Goal: Transaction & Acquisition: Purchase product/service

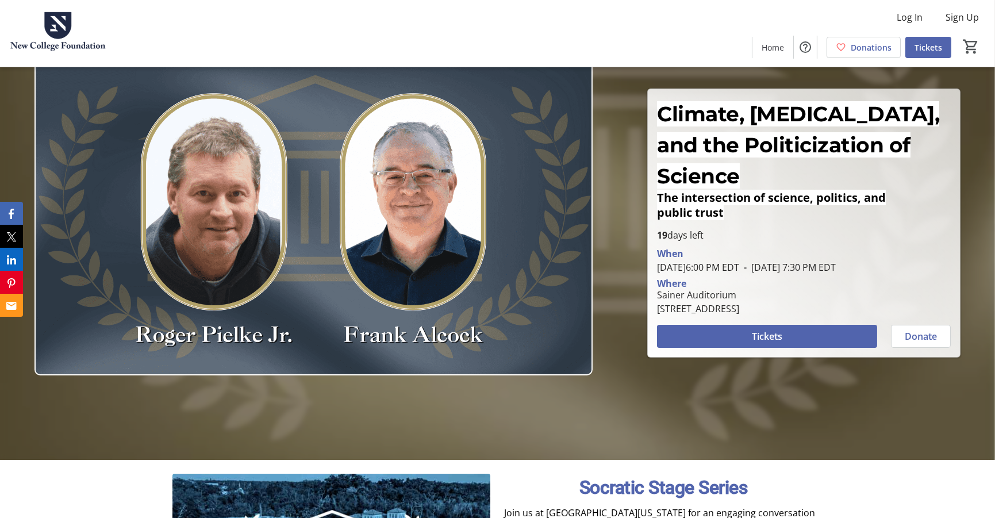
scroll to position [84, 0]
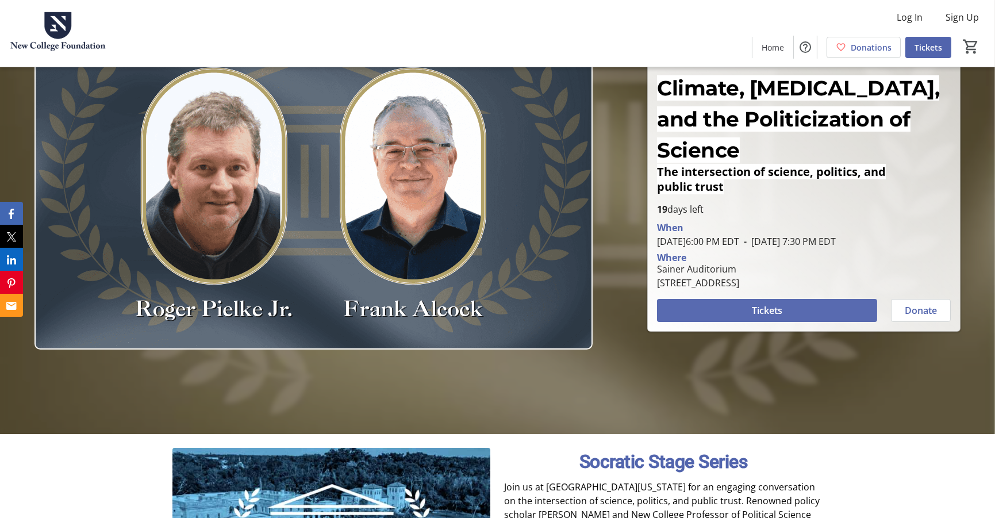
click at [709, 297] on span at bounding box center [767, 311] width 220 height 28
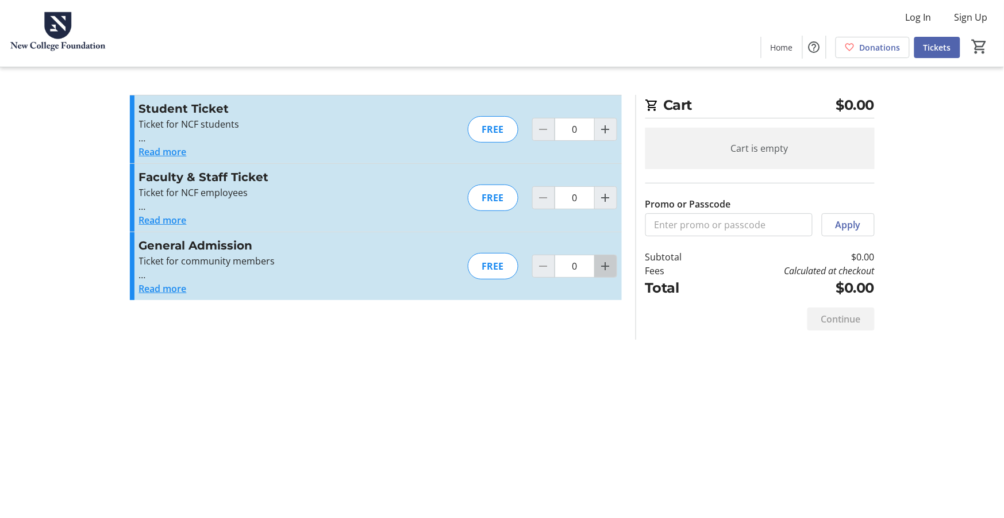
click at [605, 265] on mat-icon "Increment by one" at bounding box center [606, 266] width 14 height 14
type input "1"
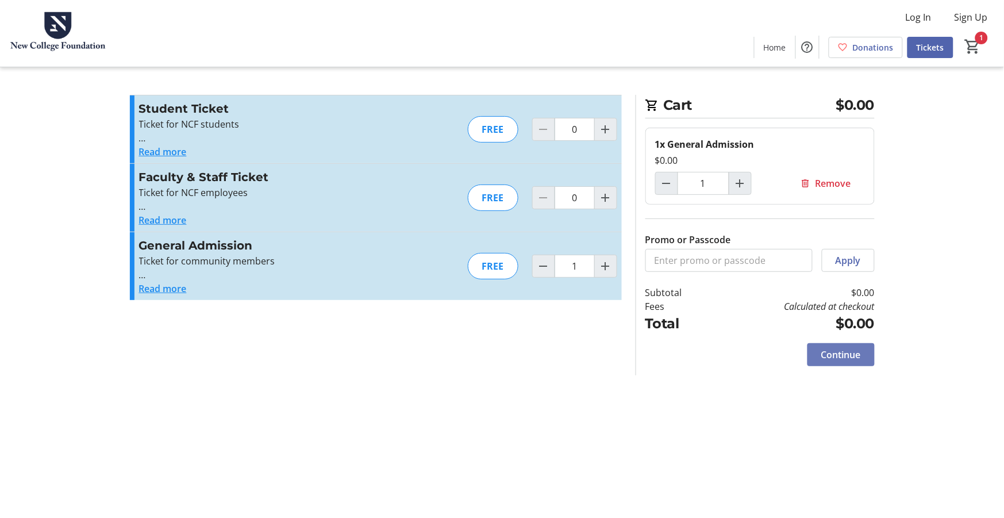
click at [851, 362] on span "Continue" at bounding box center [842, 355] width 40 height 14
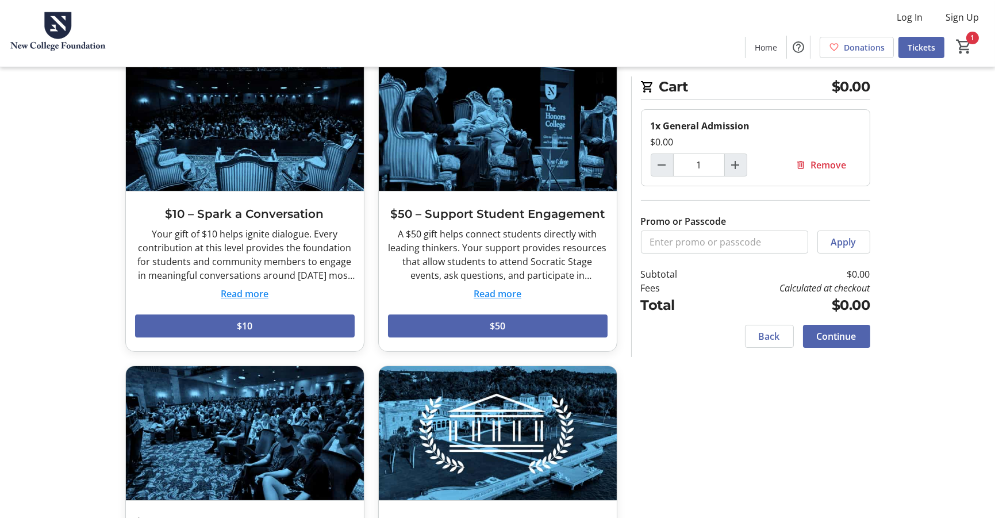
scroll to position [76, 0]
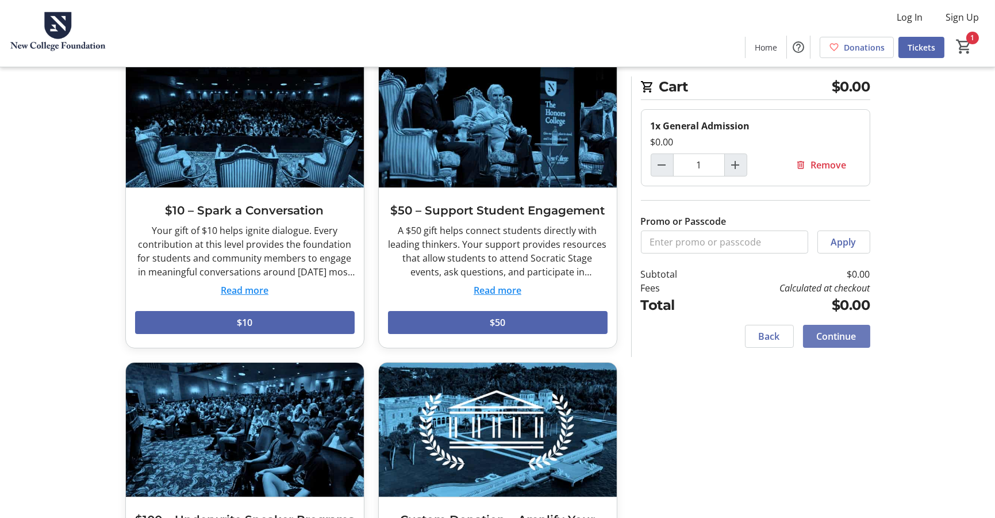
click at [829, 343] on span "Continue" at bounding box center [837, 336] width 40 height 14
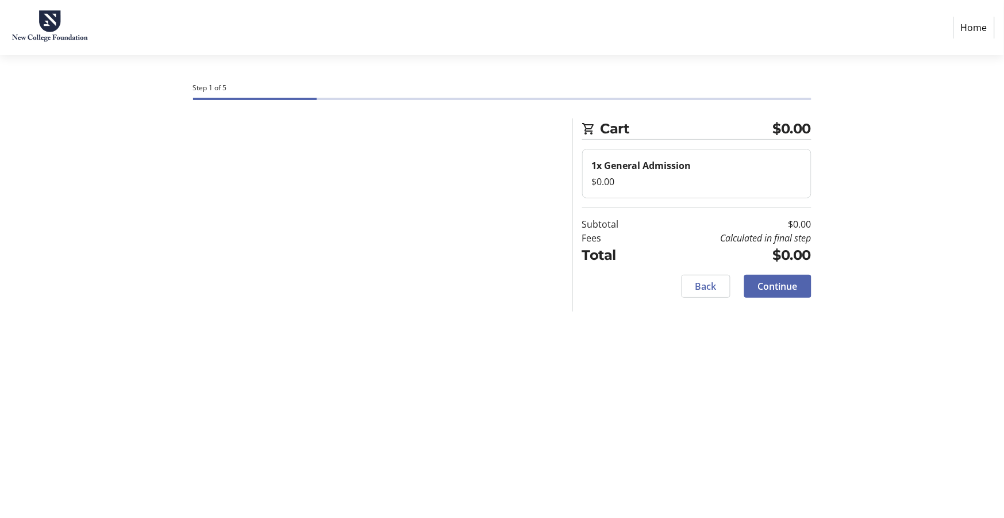
select select "US"
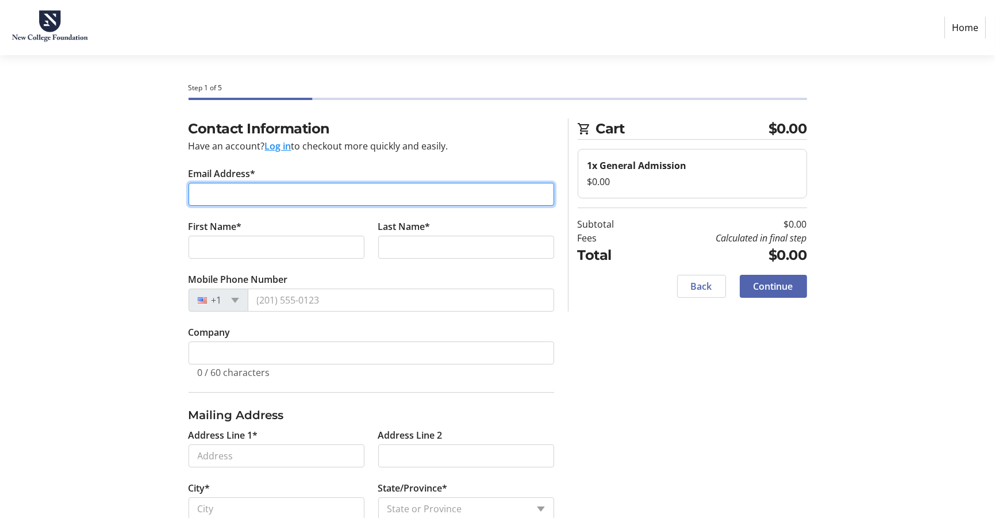
click at [232, 185] on input "Email Address*" at bounding box center [372, 194] width 366 height 23
type input "[EMAIL_ADDRESS][DOMAIN_NAME]"
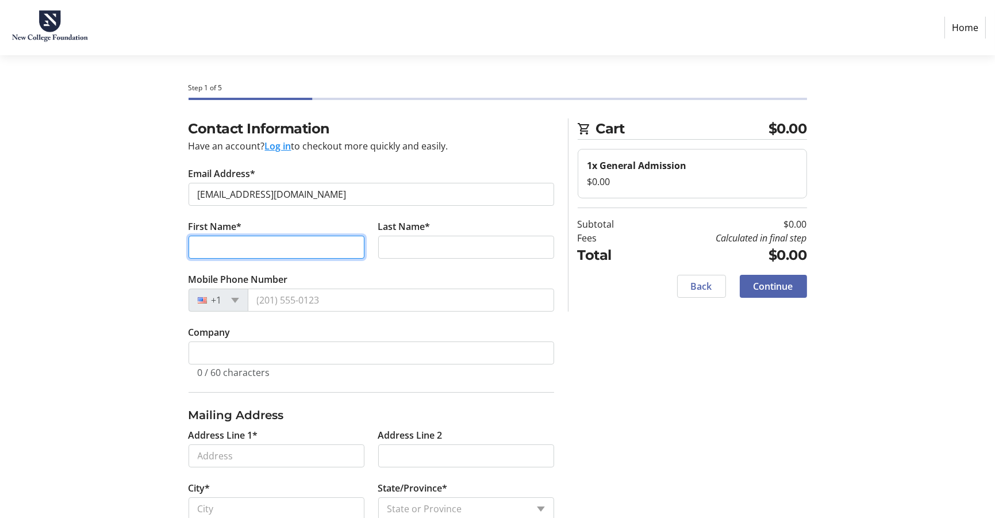
click at [210, 243] on input "First Name*" at bounding box center [277, 247] width 176 height 23
type input "abby"
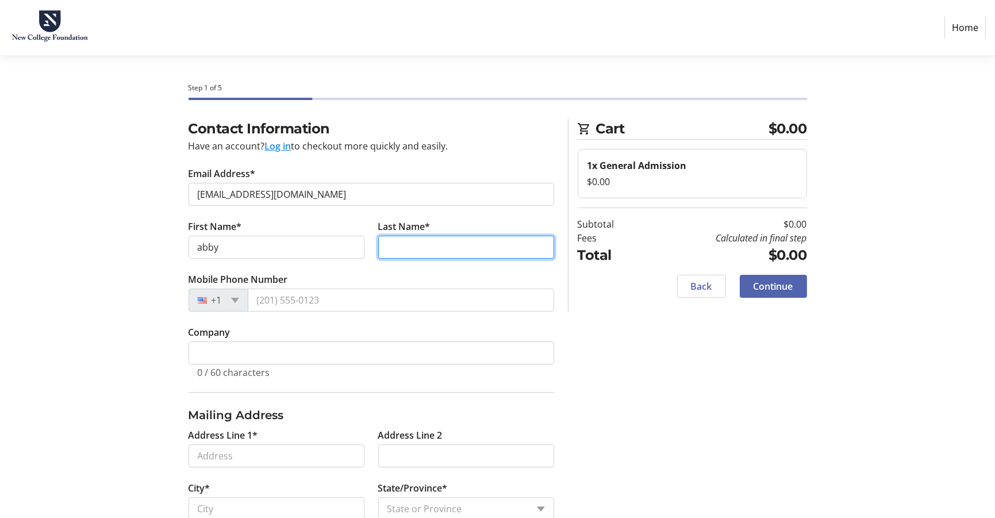
click at [398, 244] on input "Last Name*" at bounding box center [466, 247] width 176 height 23
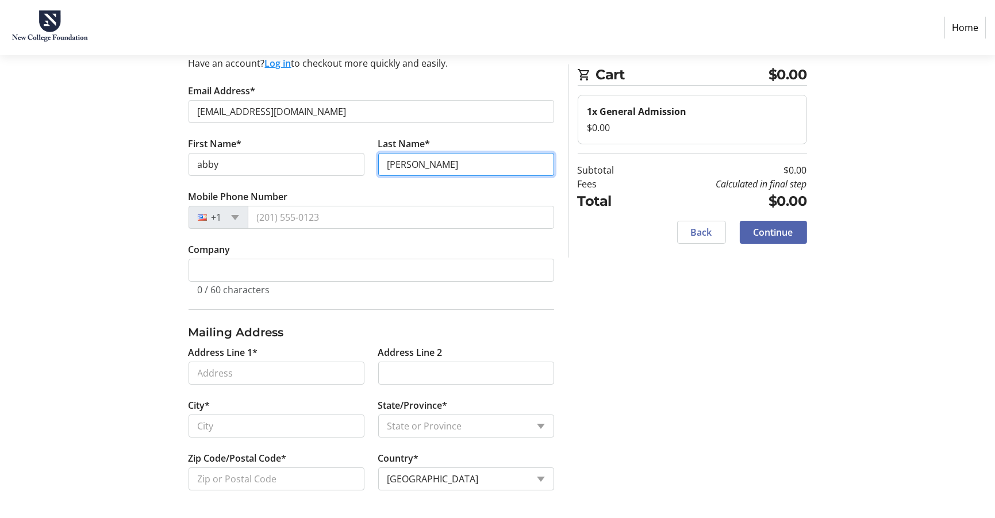
scroll to position [93, 0]
type input "[PERSON_NAME]"
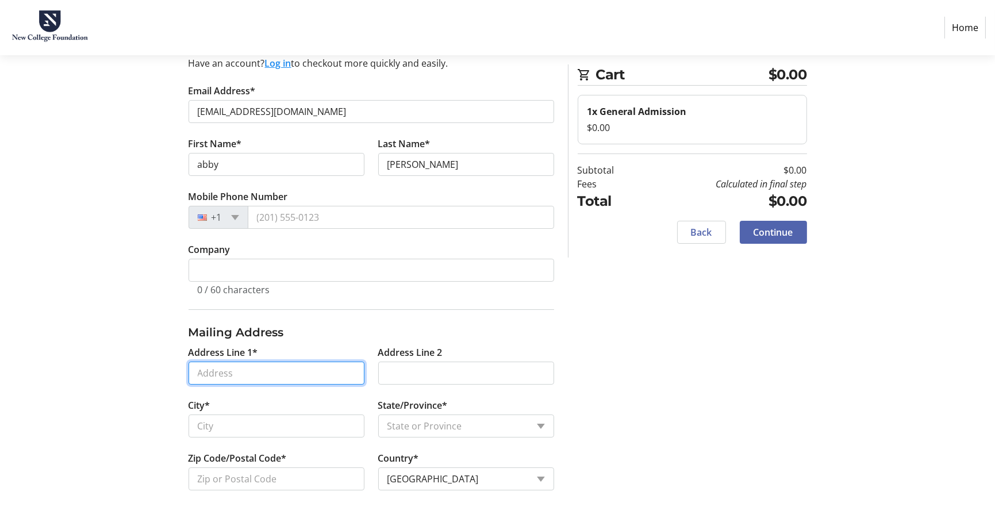
click at [227, 370] on input "Address Line 1*" at bounding box center [277, 373] width 176 height 23
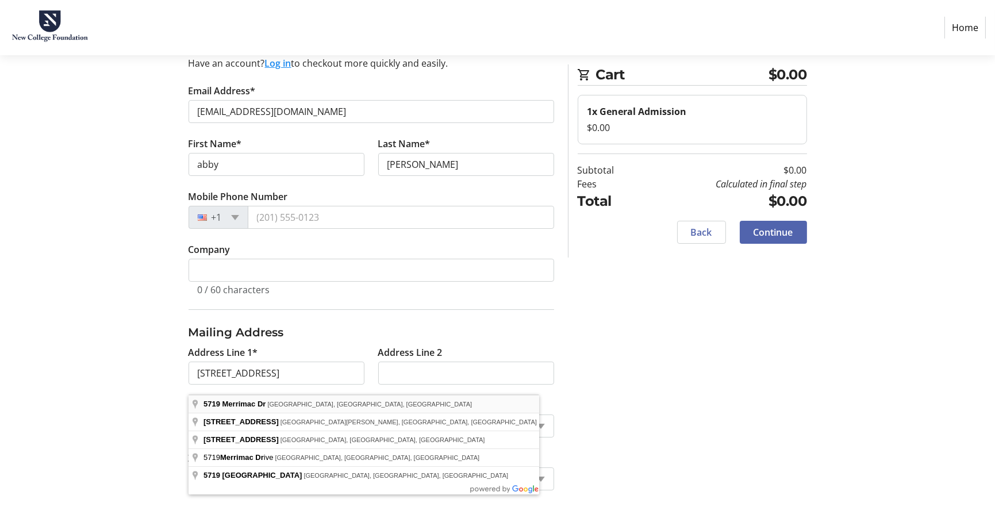
type input "[STREET_ADDRESS]"
type input "[GEOGRAPHIC_DATA]"
select select "FL"
type input "34231"
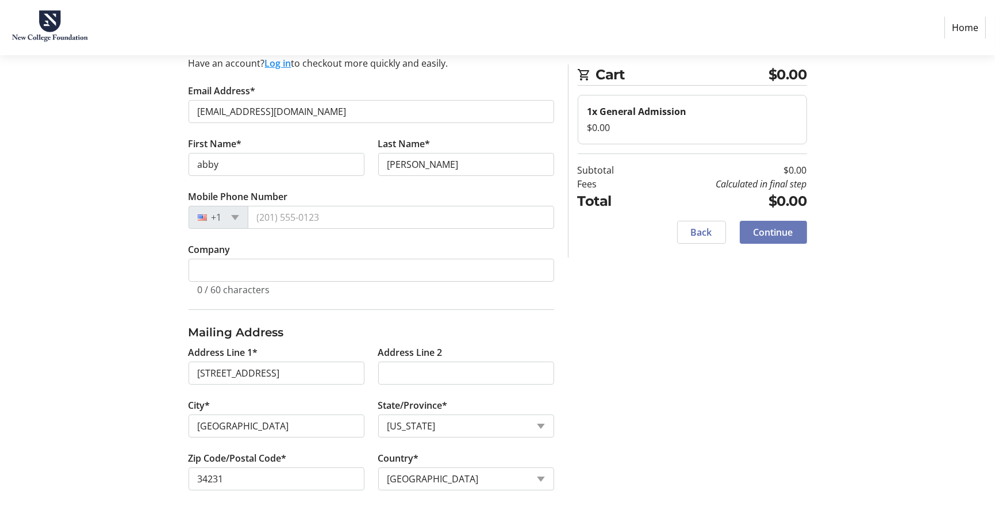
click at [772, 231] on span "Continue" at bounding box center [774, 232] width 40 height 14
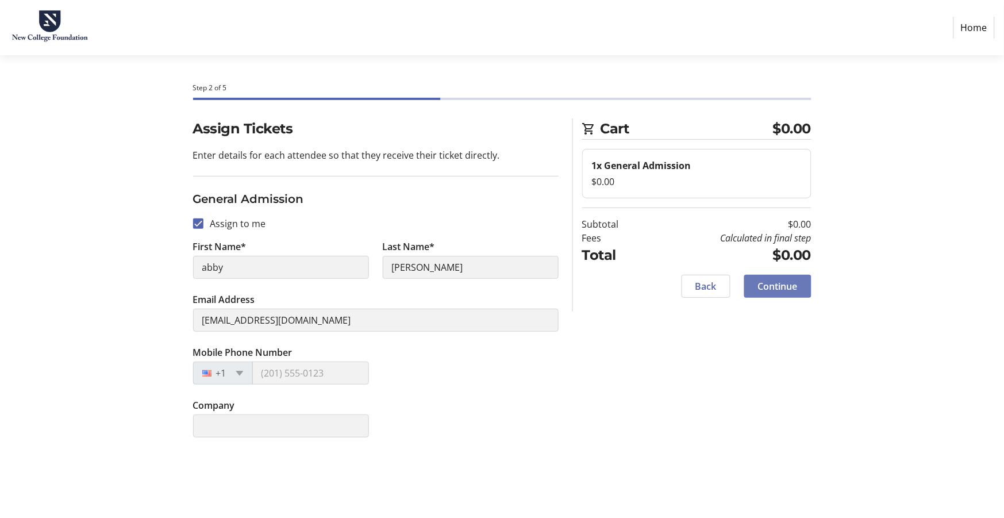
click at [784, 287] on span "Continue" at bounding box center [778, 286] width 40 height 14
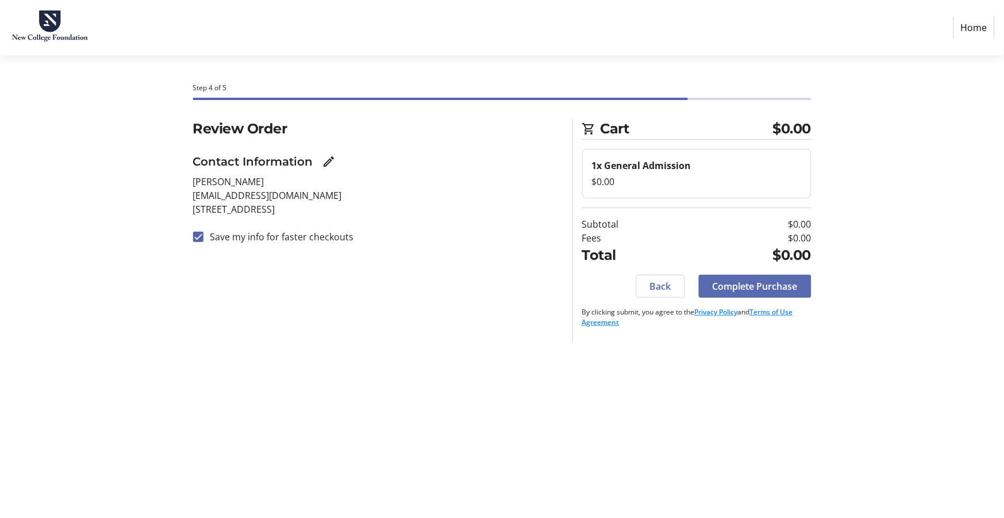
click at [784, 286] on span "Complete Purchase" at bounding box center [755, 286] width 85 height 14
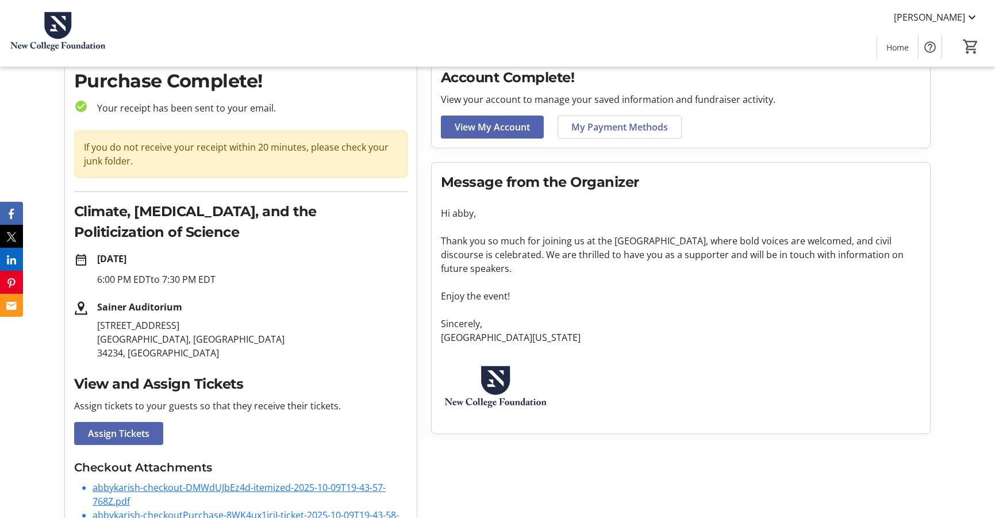
scroll to position [72, 0]
